Goal: Task Accomplishment & Management: Manage account settings

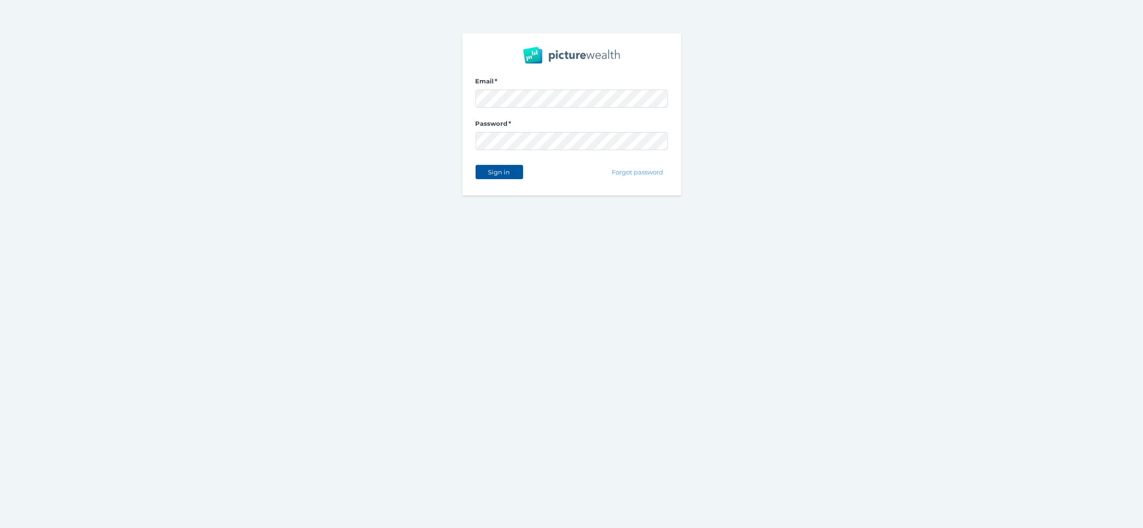
click at [513, 174] on span "Sign in" at bounding box center [499, 172] width 30 height 8
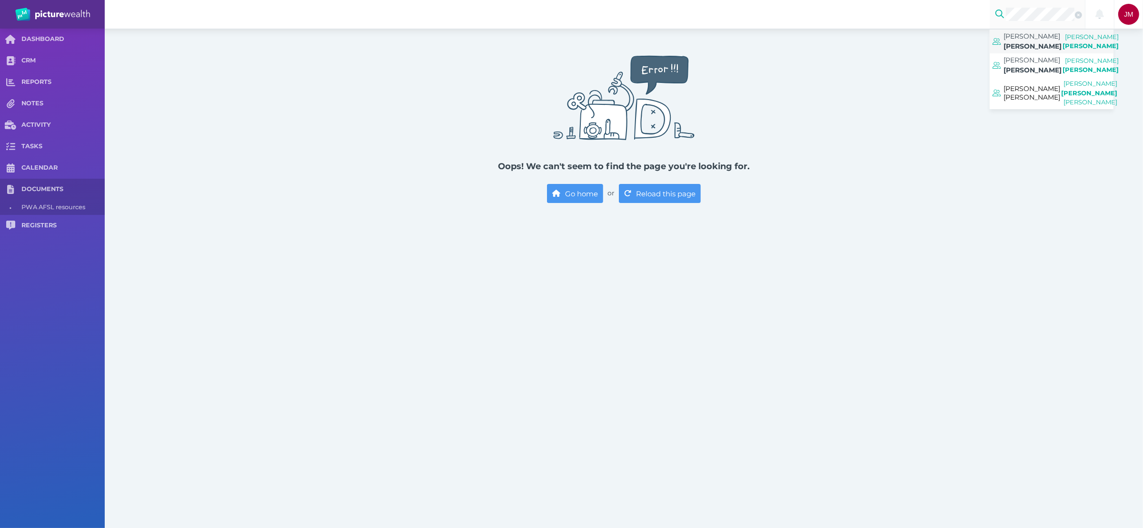
click at [1036, 40] on span "[PERSON_NAME]" at bounding box center [1032, 36] width 57 height 9
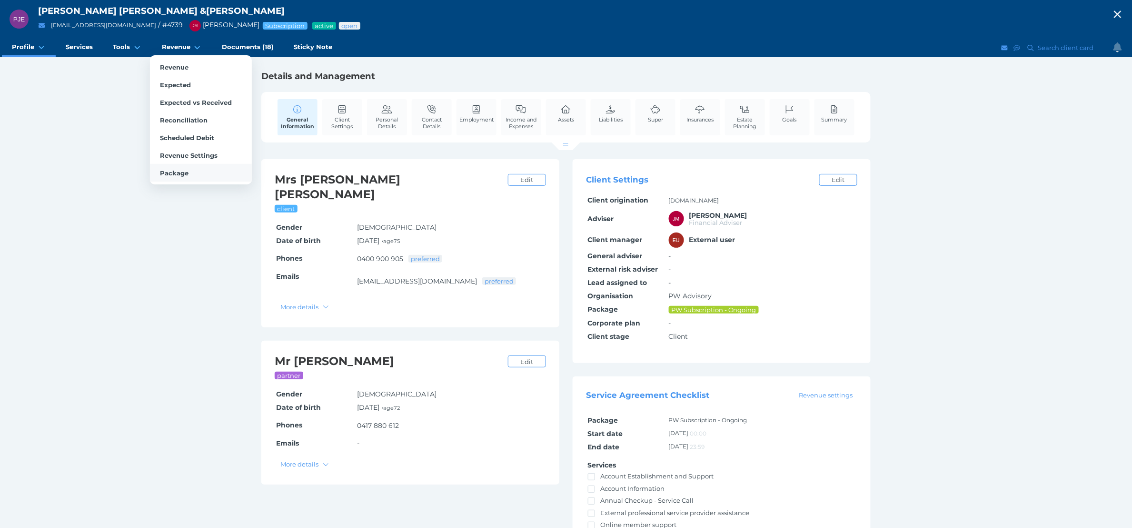
click at [178, 175] on span "Package" at bounding box center [174, 173] width 29 height 8
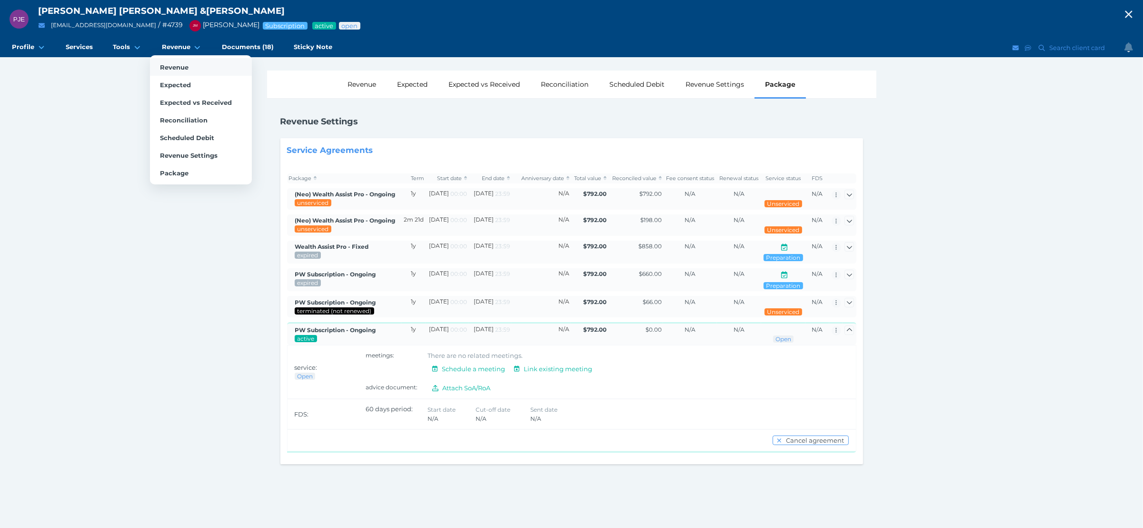
click at [185, 69] on span "Revenue" at bounding box center [174, 67] width 29 height 8
select select "25"
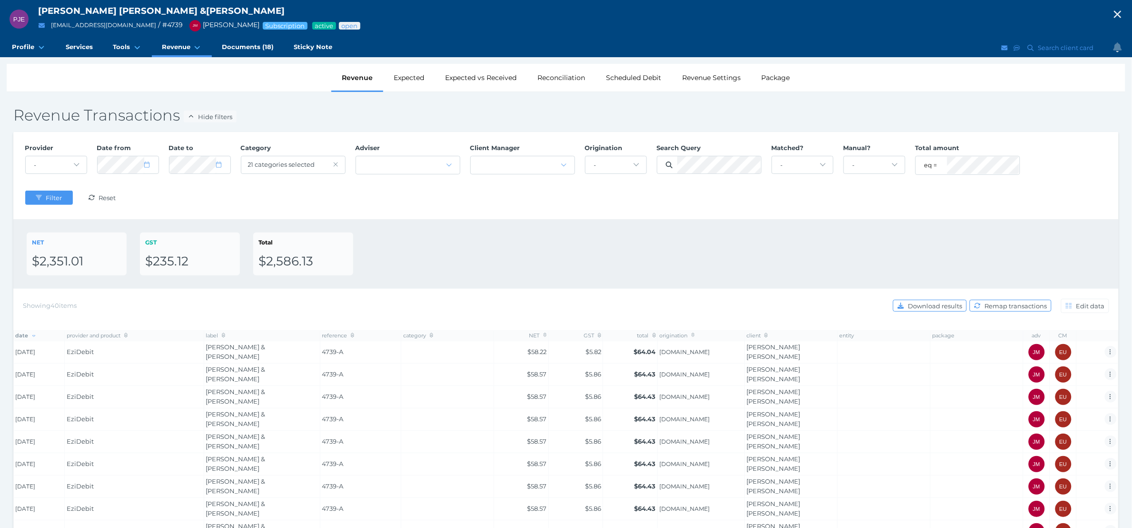
click at [259, 497] on td "[PERSON_NAME] & [PERSON_NAME]" at bounding box center [262, 508] width 116 height 22
